Goal: Information Seeking & Learning: Learn about a topic

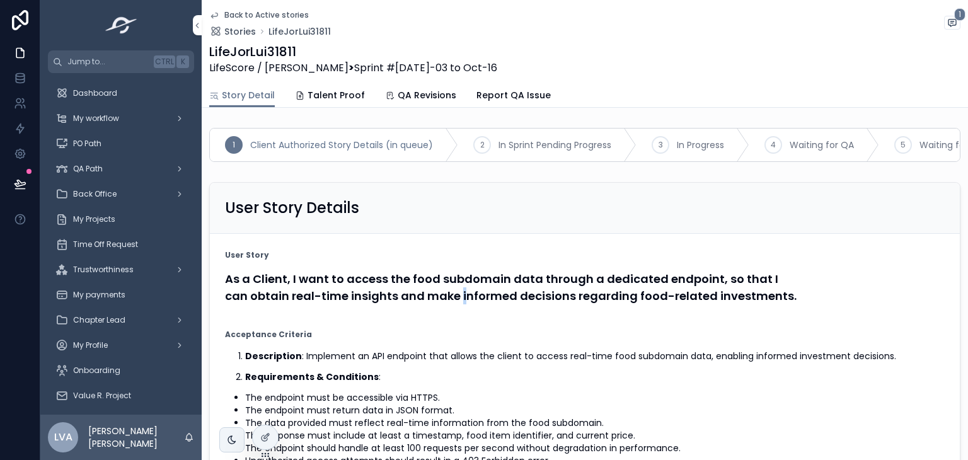
click at [458, 297] on h4 "As a Client, I want to access the food subdomain data through a dedicated endpo…" at bounding box center [585, 287] width 720 height 34
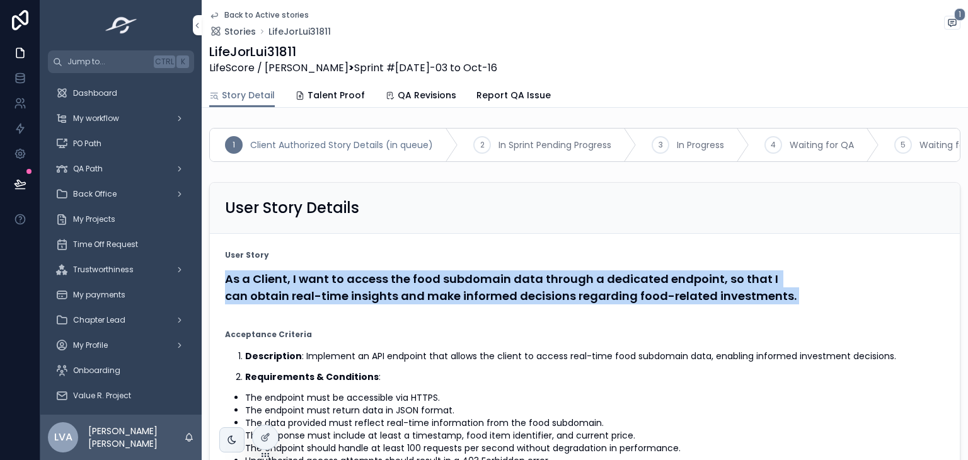
click at [458, 297] on h4 "As a Client, I want to access the food subdomain data through a dedicated endpo…" at bounding box center [585, 287] width 720 height 34
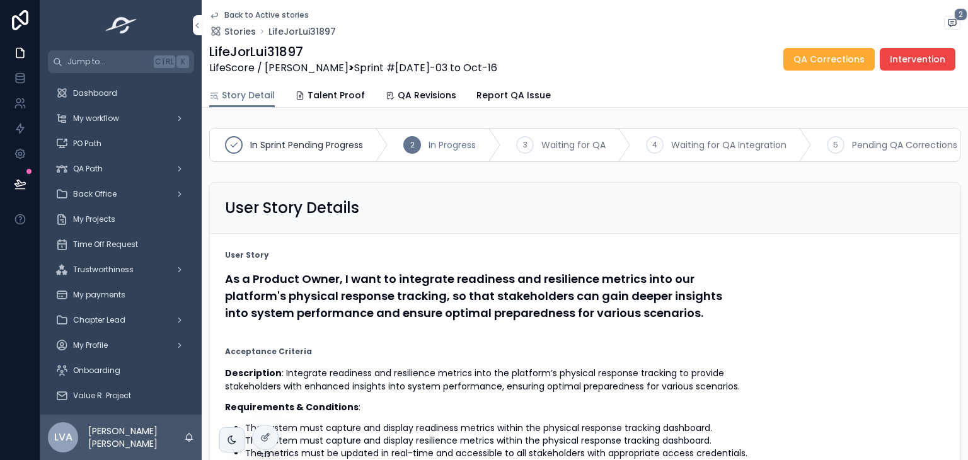
click at [554, 300] on h4 "As a Product Owner, I want to integrate readiness and resilience metrics into o…" at bounding box center [585, 295] width 720 height 51
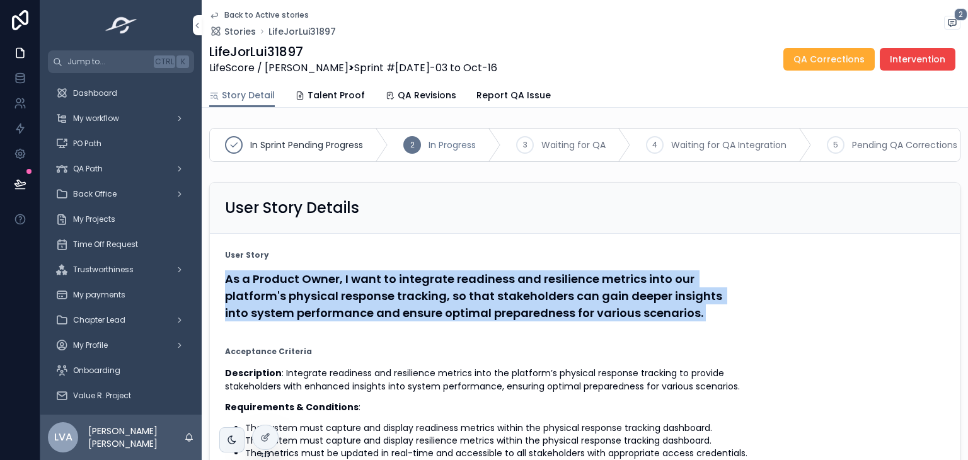
click at [554, 300] on h4 "As a Product Owner, I want to integrate readiness and resilience metrics into o…" at bounding box center [585, 295] width 720 height 51
copy form "As a Product Owner, I want to integrate readiness and resilience metrics into o…"
